Goal: Task Accomplishment & Management: Complete application form

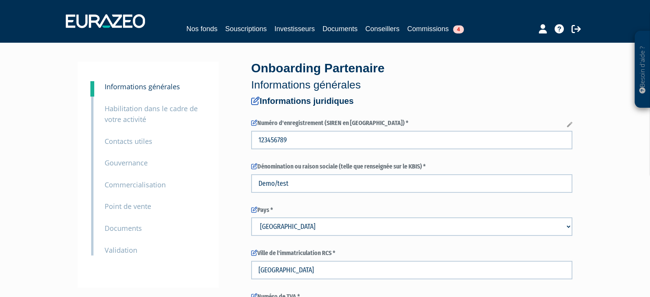
click at [128, 252] on small "Validation" at bounding box center [121, 249] width 33 height 9
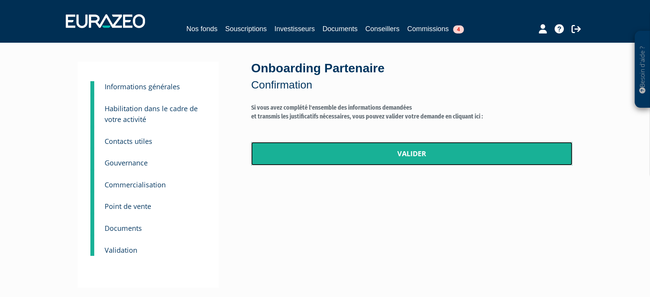
click at [393, 156] on link "Valider" at bounding box center [411, 154] width 321 height 24
click at [396, 150] on link "Valider" at bounding box center [411, 154] width 321 height 24
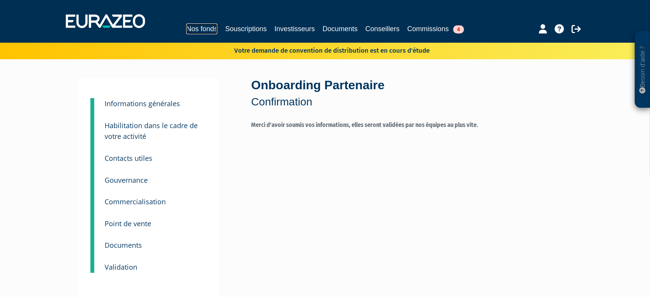
click at [186, 24] on link "Nos fonds" at bounding box center [201, 28] width 31 height 11
